Goal: Find specific page/section

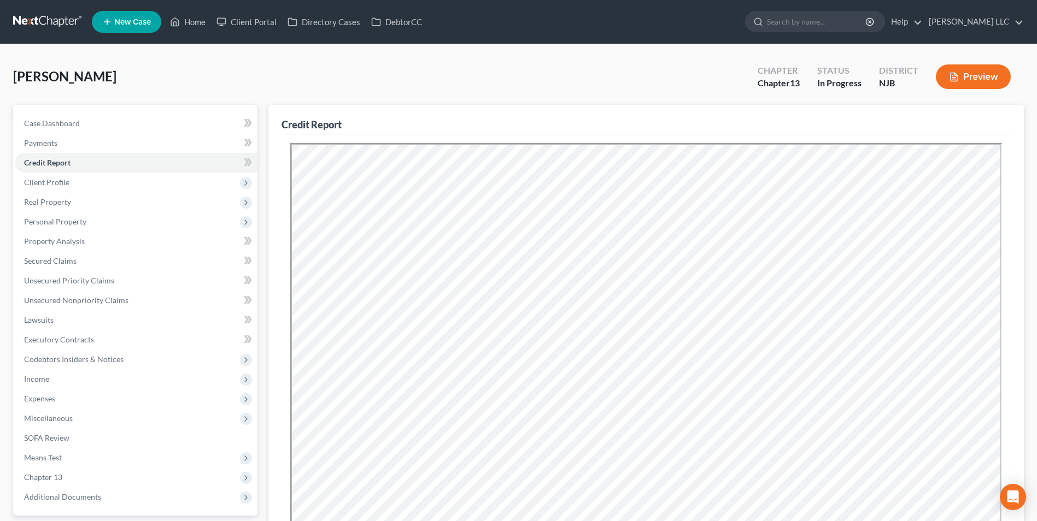
click at [28, 20] on link at bounding box center [48, 22] width 70 height 20
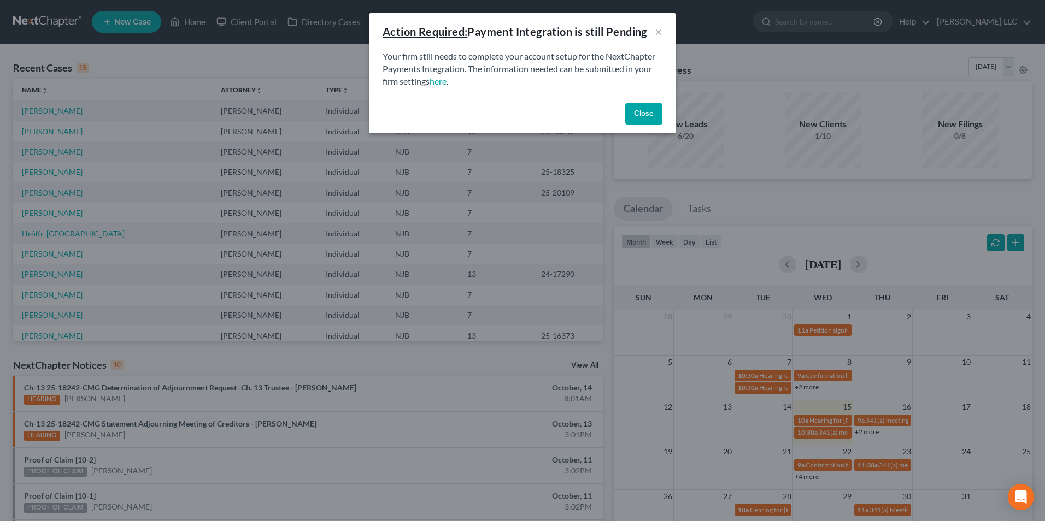
click at [644, 118] on button "Close" at bounding box center [643, 114] width 37 height 22
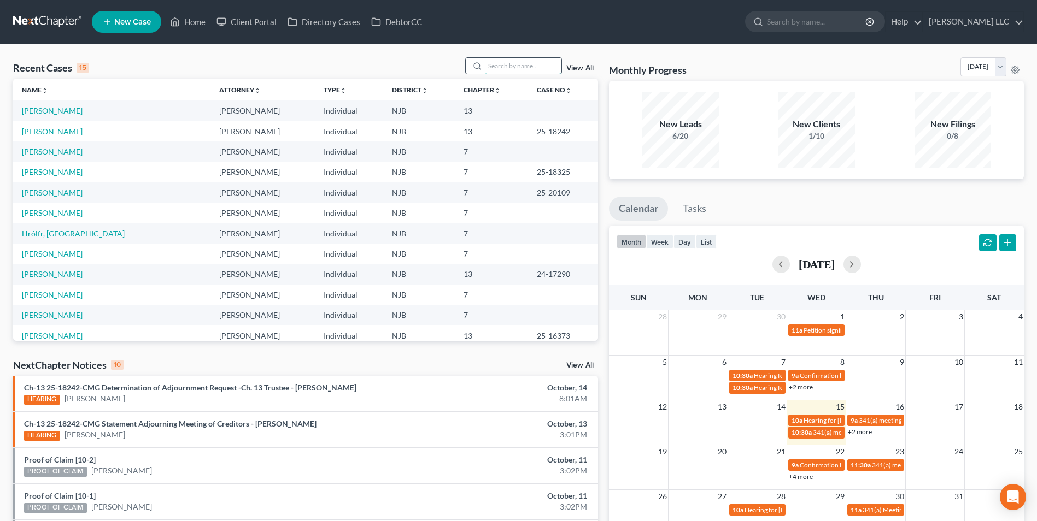
click at [496, 66] on input "search" at bounding box center [523, 66] width 77 height 16
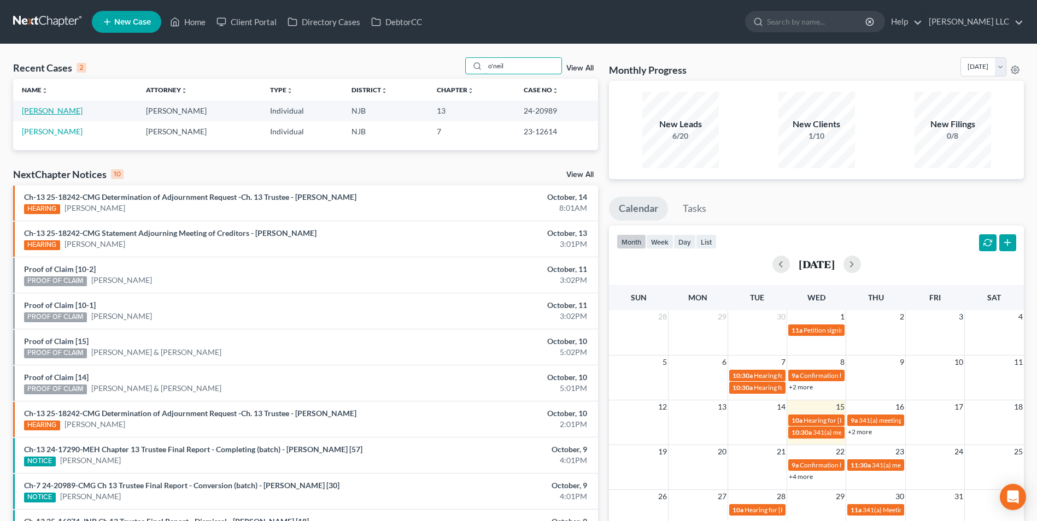
type input "o'neil"
click at [55, 111] on link "O'Neill, Gina" at bounding box center [52, 110] width 61 height 9
select select "4"
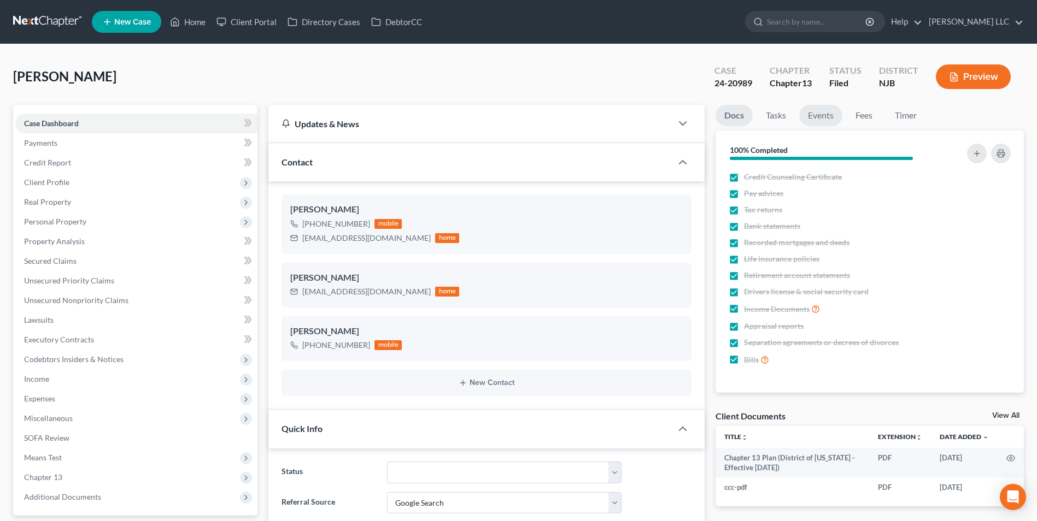
click at [824, 111] on link "Events" at bounding box center [820, 115] width 43 height 21
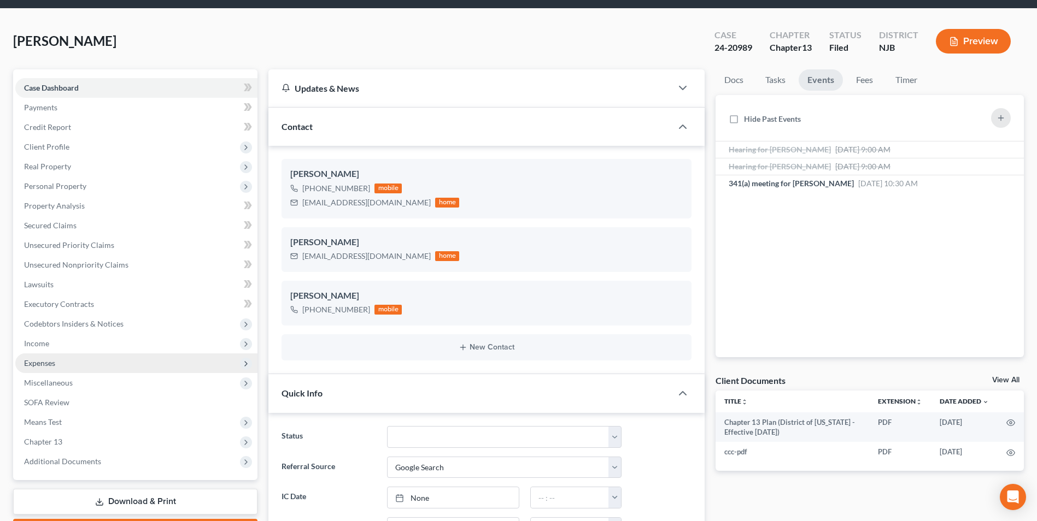
scroll to position [55, 0]
